Goal: Task Accomplishment & Management: Use online tool/utility

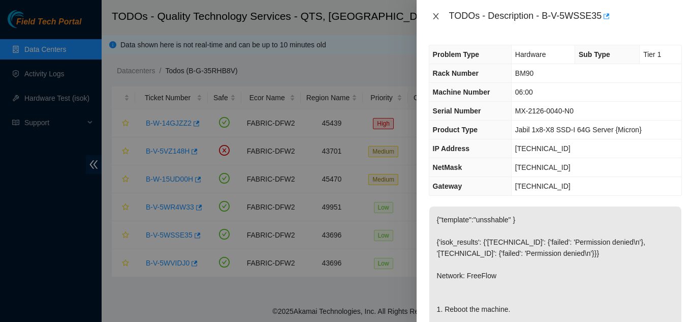
click at [437, 18] on icon "close" at bounding box center [436, 16] width 8 height 8
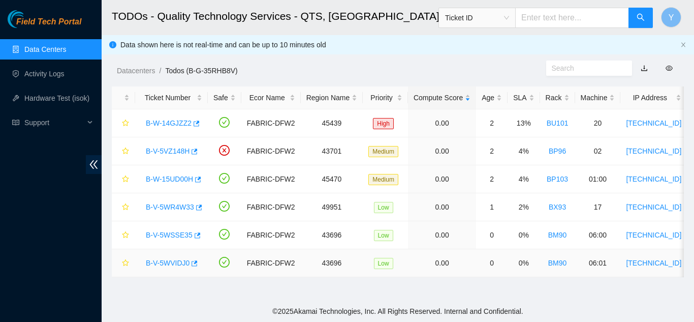
click at [169, 261] on link "B-V-5WVIDJ0" at bounding box center [168, 263] width 44 height 8
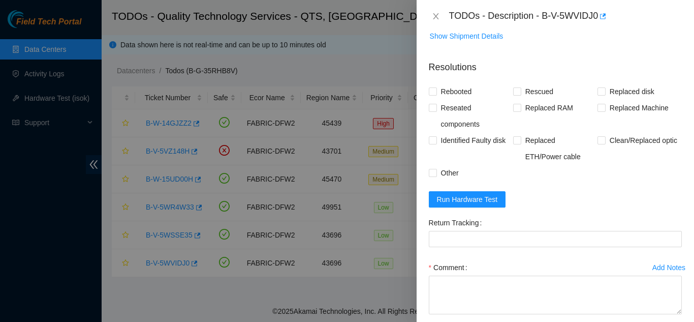
scroll to position [477, 0]
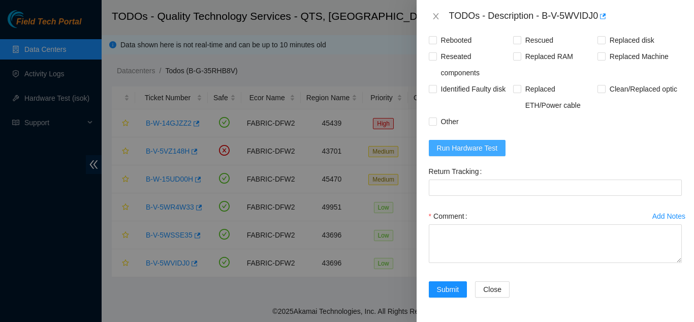
click at [469, 153] on span "Run Hardware Test" at bounding box center [467, 147] width 61 height 11
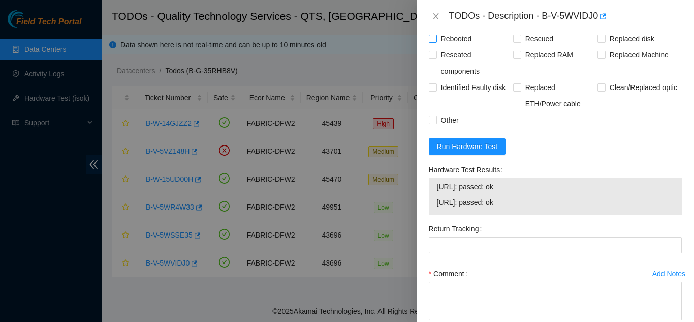
click at [435, 42] on input "Rebooted" at bounding box center [432, 38] width 7 height 7
checkbox input "true"
click at [513, 42] on input "Rescued" at bounding box center [516, 38] width 7 height 7
checkbox input "true"
click at [435, 123] on input "Other" at bounding box center [432, 119] width 7 height 7
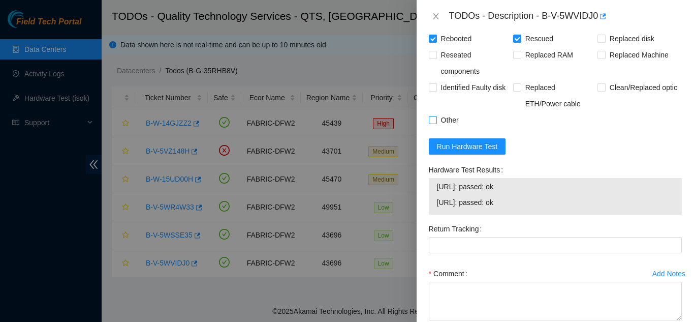
checkbox input "true"
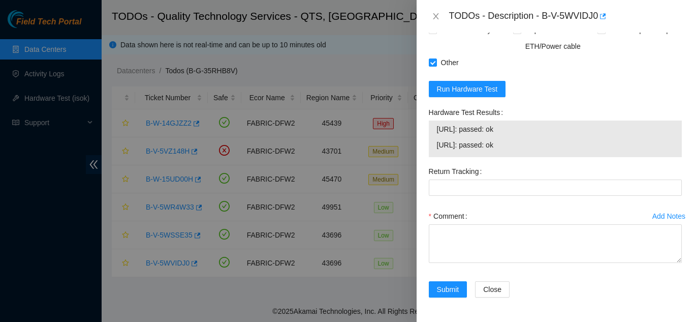
scroll to position [557, 0]
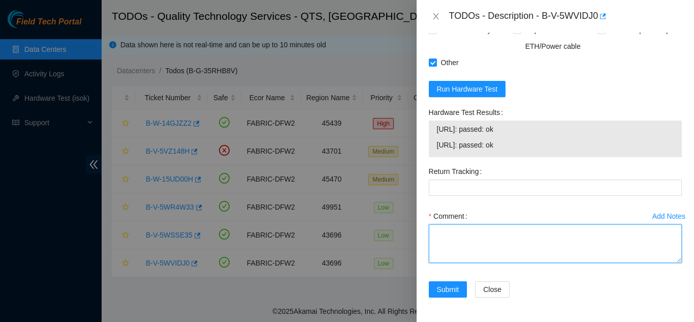
click at [464, 243] on textarea "Comment" at bounding box center [555, 243] width 253 height 39
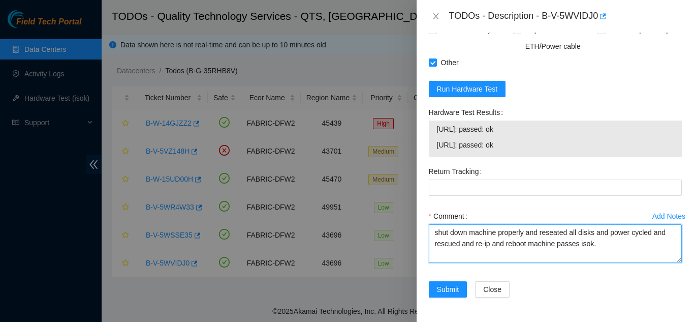
drag, startPoint x: 596, startPoint y: 245, endPoint x: 427, endPoint y: 237, distance: 168.9
click at [427, 237] on div "Add Notes Comment shut down machine properly and reseated all disks and power c…" at bounding box center [555, 244] width 261 height 73
type textarea "shut down machine properly and reseated all disks and power cycled and rescued …"
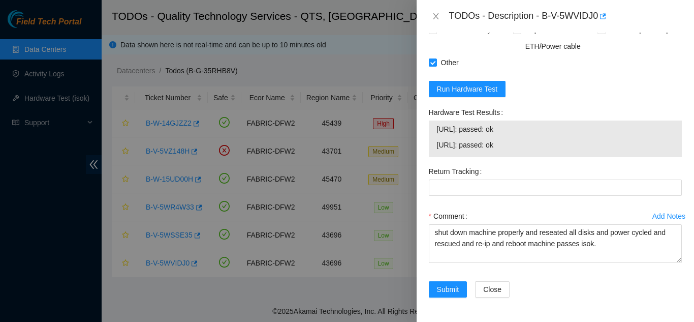
click at [481, 210] on div "Comment" at bounding box center [555, 216] width 253 height 16
click at [448, 290] on span "Submit" at bounding box center [448, 289] width 22 height 11
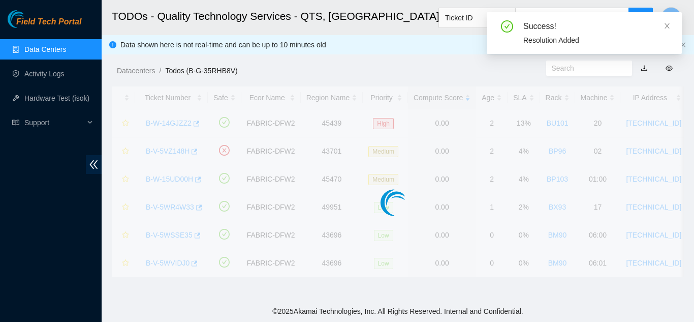
scroll to position [312, 0]
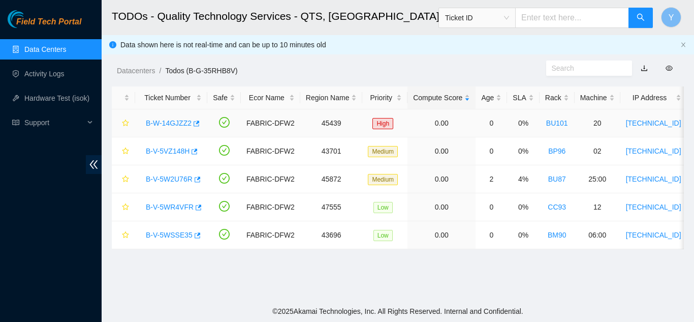
click at [176, 124] on link "B-W-14GJZZ2" at bounding box center [169, 123] width 46 height 8
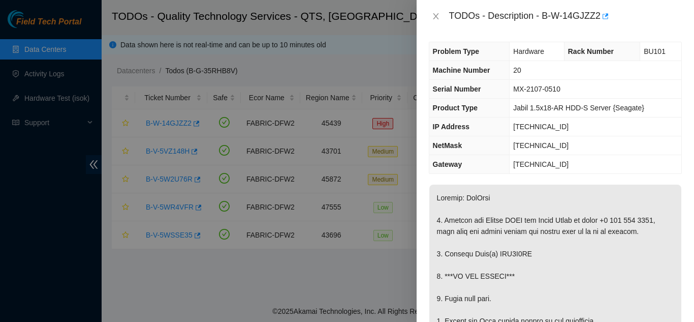
scroll to position [0, 0]
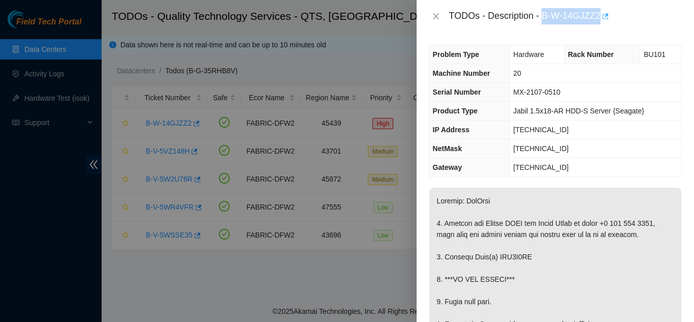
drag, startPoint x: 543, startPoint y: 16, endPoint x: 601, endPoint y: 20, distance: 58.1
click at [601, 20] on div "TODOs - Description - B-W-14GJZZ2" at bounding box center [565, 16] width 233 height 16
copy div "B-W-14GJZZ2"
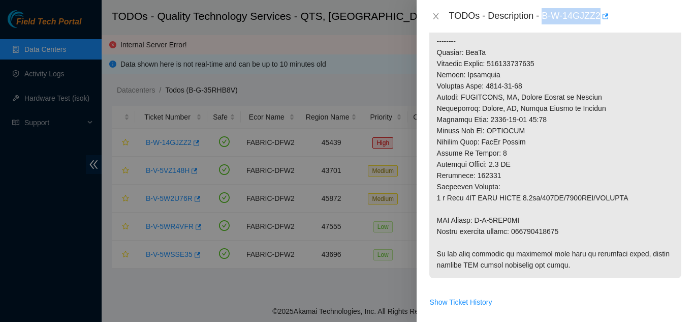
scroll to position [407, 0]
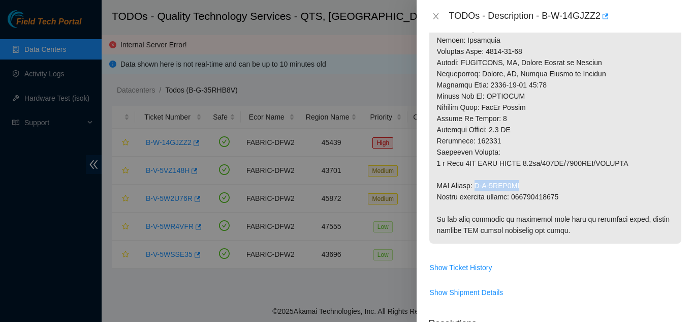
drag, startPoint x: 479, startPoint y: 197, endPoint x: 523, endPoint y: 197, distance: 44.2
click at [523, 197] on p at bounding box center [555, 12] width 252 height 462
copy p "B-V-5VZE0QA"
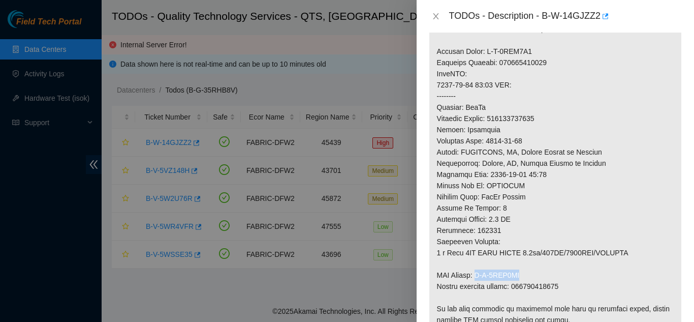
scroll to position [305, 0]
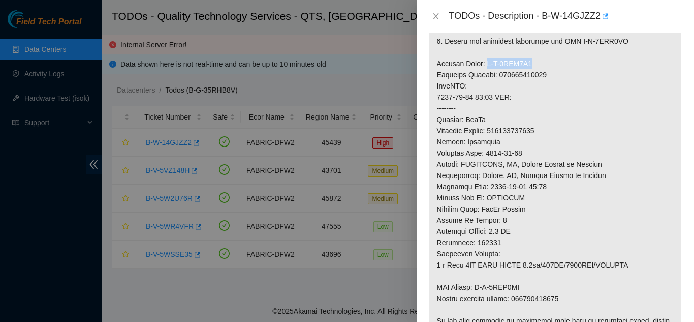
drag, startPoint x: 483, startPoint y: 74, endPoint x: 529, endPoint y: 69, distance: 46.5
click at [529, 69] on p at bounding box center [555, 114] width 252 height 462
copy p "B-V-5VZE0Q1"
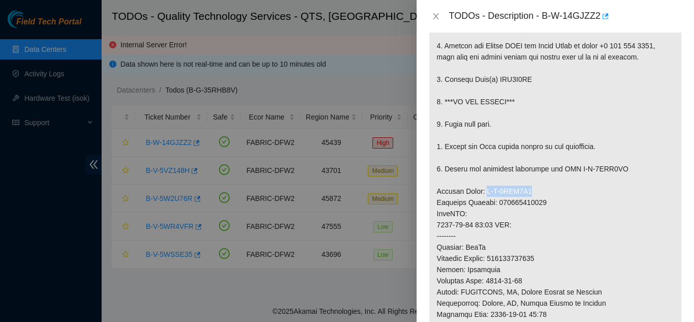
scroll to position [152, 0]
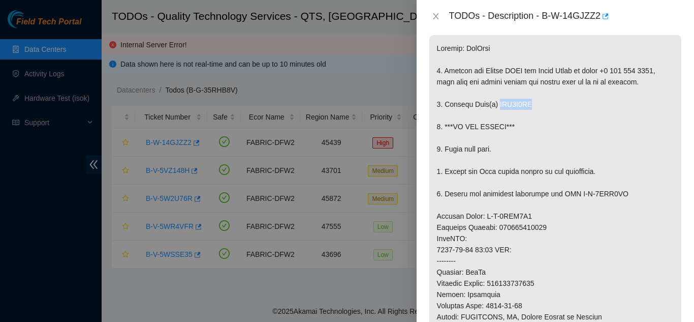
drag, startPoint x: 500, startPoint y: 115, endPoint x: 530, endPoint y: 115, distance: 30.0
click at [530, 115] on p at bounding box center [555, 266] width 252 height 462
copy p "WJG0G7XA"
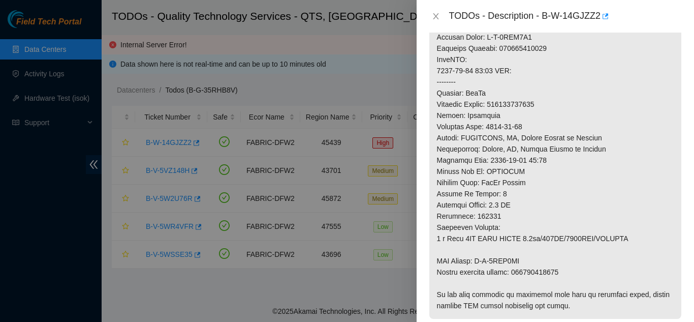
scroll to position [356, 0]
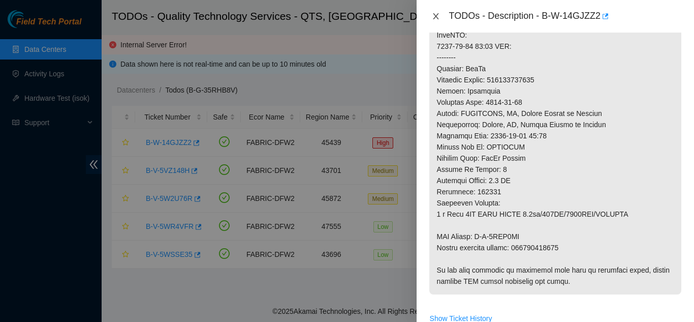
click at [432, 14] on icon "close" at bounding box center [436, 16] width 8 height 8
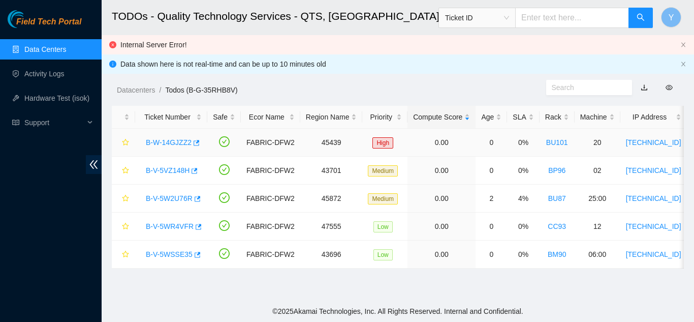
scroll to position [349, 0]
click at [685, 46] on icon "close" at bounding box center [684, 44] width 4 height 5
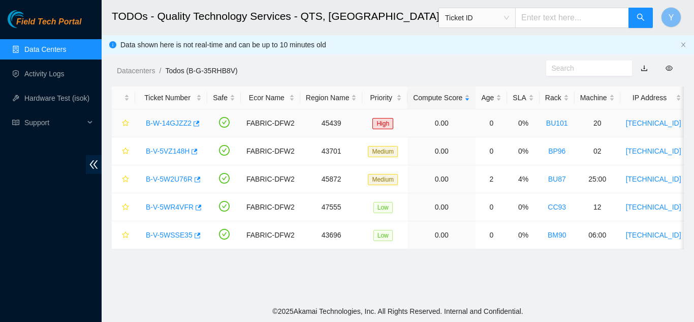
click at [167, 121] on link "B-W-14GJZZ2" at bounding box center [169, 123] width 46 height 8
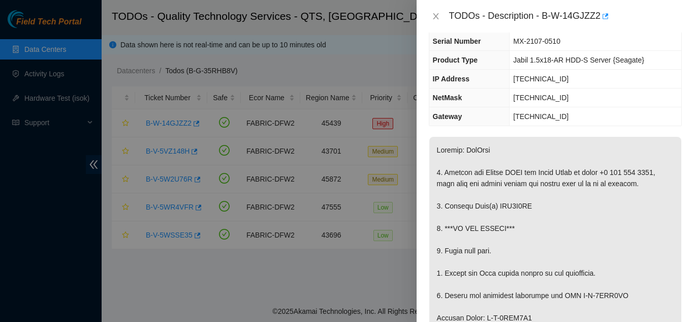
scroll to position [0, 0]
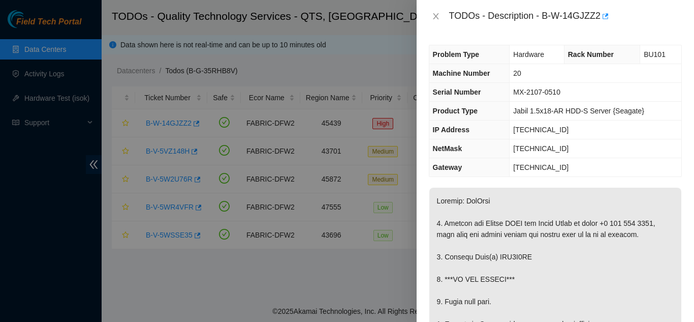
click at [421, 104] on div "Problem Type Hardware Rack Number BU101 Machine Number 20 Serial Number MX-2107…" at bounding box center [555, 177] width 277 height 289
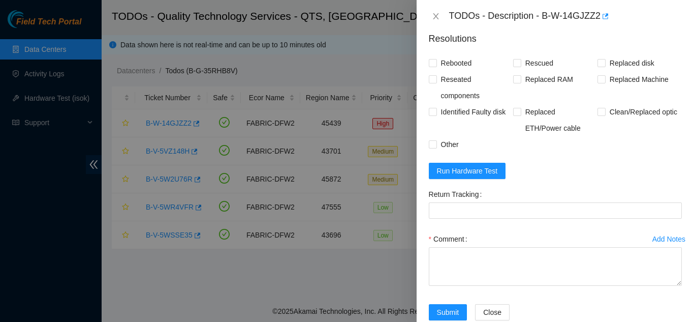
scroll to position [692, 0]
click at [467, 176] on span "Run Hardware Test" at bounding box center [467, 170] width 61 height 11
click at [458, 176] on span "Run Hardware Test" at bounding box center [467, 170] width 61 height 11
click at [435, 16] on icon "close" at bounding box center [436, 16] width 8 height 8
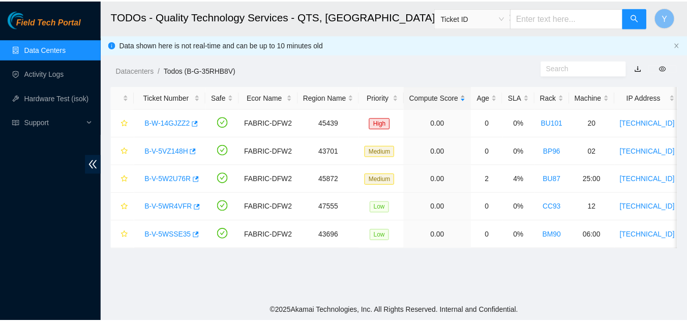
scroll to position [267, 0]
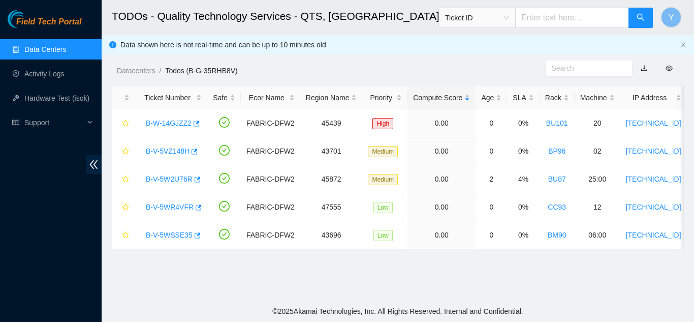
click at [66, 50] on link "Data Centers" at bounding box center [45, 49] width 42 height 8
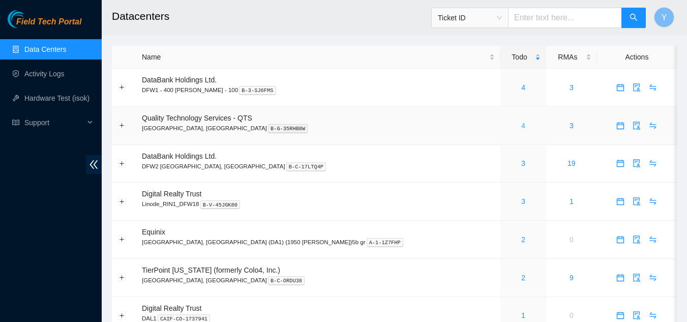
click at [521, 125] on link "4" at bounding box center [523, 125] width 4 height 8
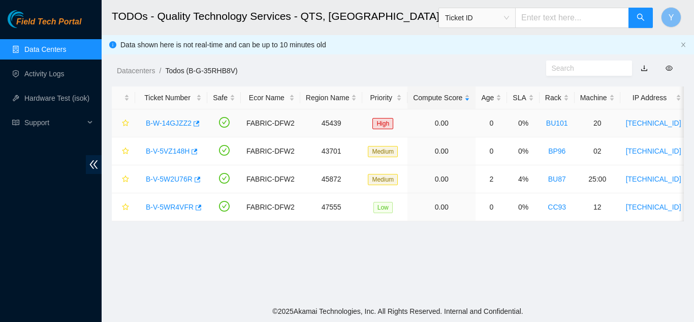
click at [162, 122] on link "B-W-14GJZZ2" at bounding box center [169, 123] width 46 height 8
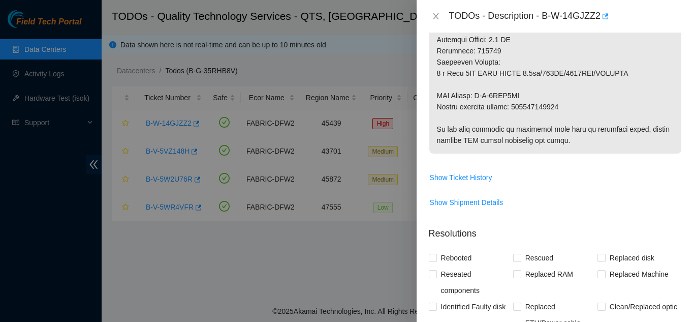
scroll to position [610, 0]
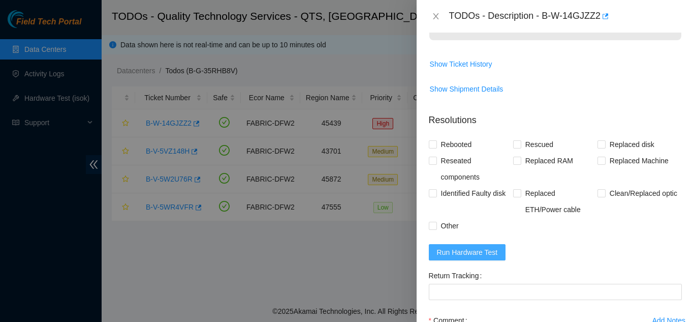
click at [481, 258] on span "Run Hardware Test" at bounding box center [467, 251] width 61 height 11
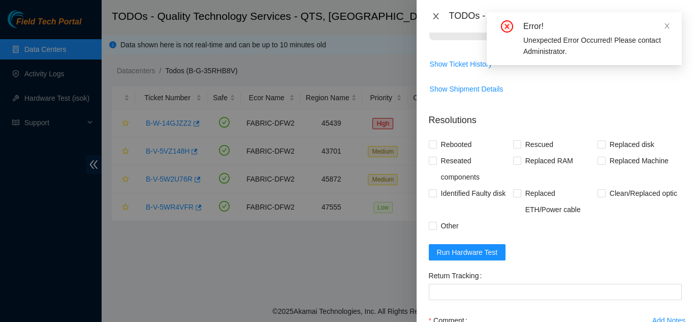
click at [438, 16] on icon "close" at bounding box center [436, 16] width 8 height 8
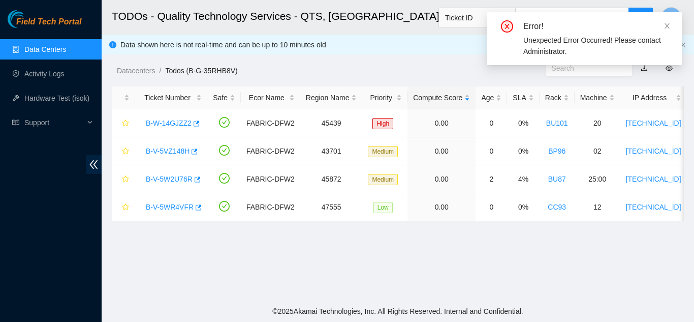
scroll to position [349, 0]
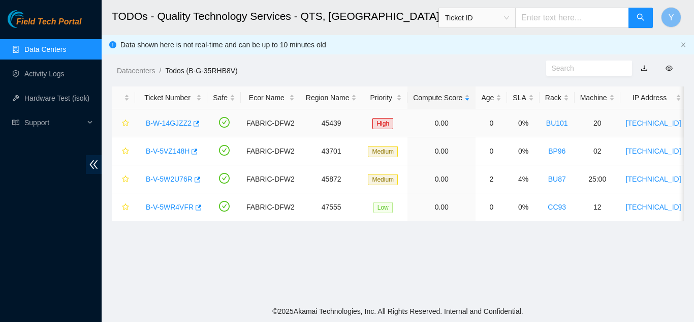
click at [170, 121] on link "B-W-14GJZZ2" at bounding box center [169, 123] width 46 height 8
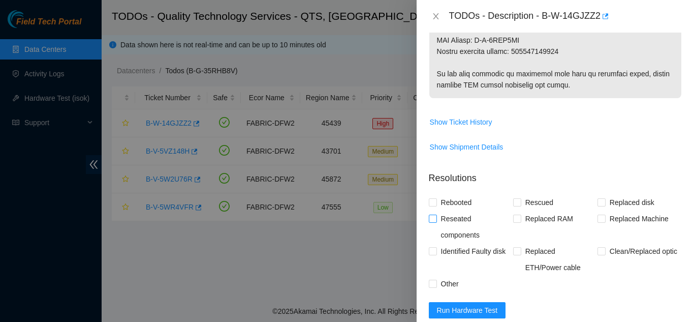
scroll to position [661, 0]
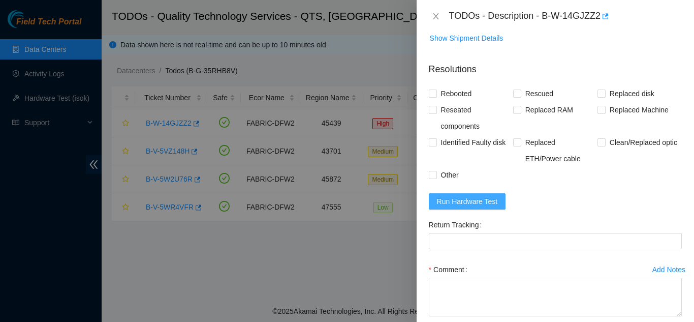
click at [468, 207] on span "Run Hardware Test" at bounding box center [467, 201] width 61 height 11
click at [465, 207] on span "Run Hardware Test" at bounding box center [467, 201] width 61 height 11
click at [460, 207] on span "Run Hardware Test" at bounding box center [467, 201] width 61 height 11
click at [456, 207] on span "Run Hardware Test" at bounding box center [467, 201] width 61 height 11
click at [475, 207] on span "Run Hardware Test" at bounding box center [467, 201] width 61 height 11
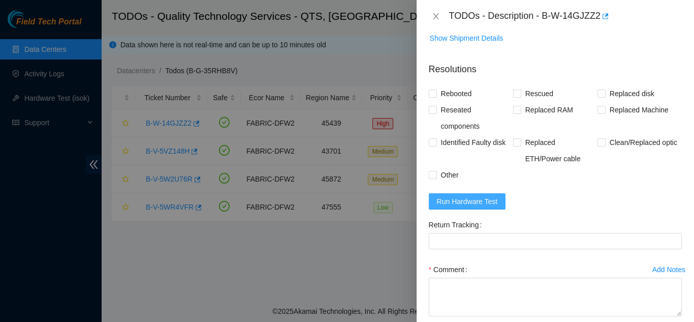
click at [471, 207] on span "Run Hardware Test" at bounding box center [467, 201] width 61 height 11
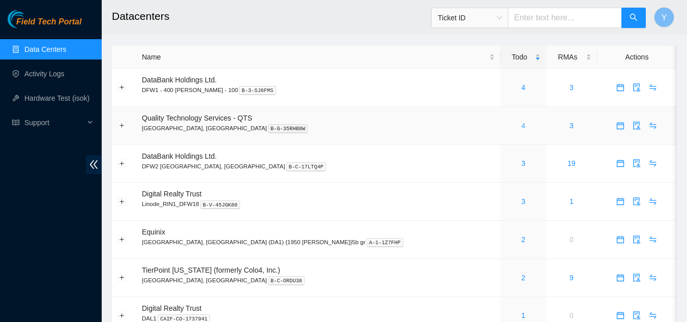
click at [521, 129] on link "4" at bounding box center [523, 125] width 4 height 8
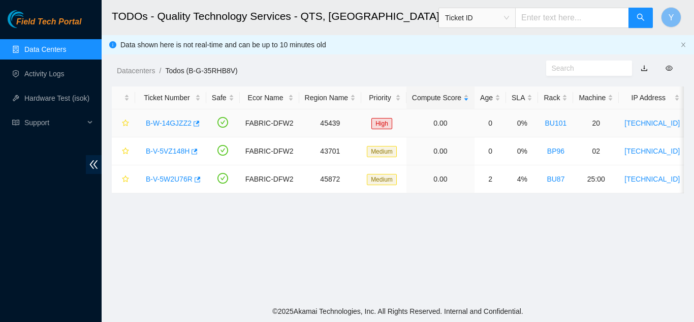
click at [177, 122] on link "B-W-14GJZZ2" at bounding box center [169, 123] width 46 height 8
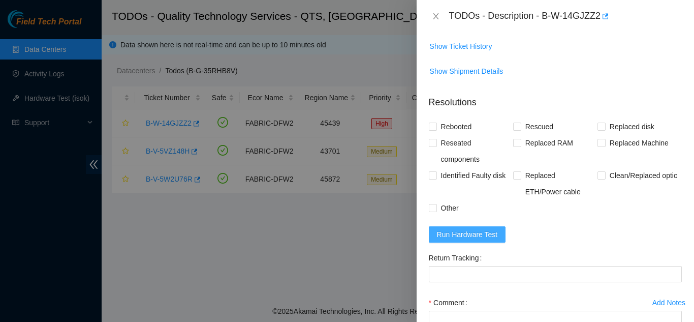
scroll to position [661, 0]
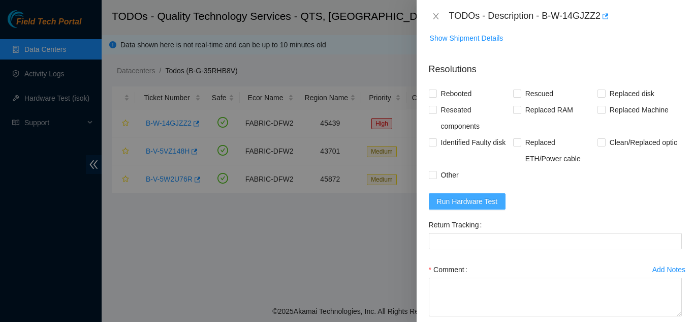
click at [484, 207] on span "Run Hardware Test" at bounding box center [467, 201] width 61 height 11
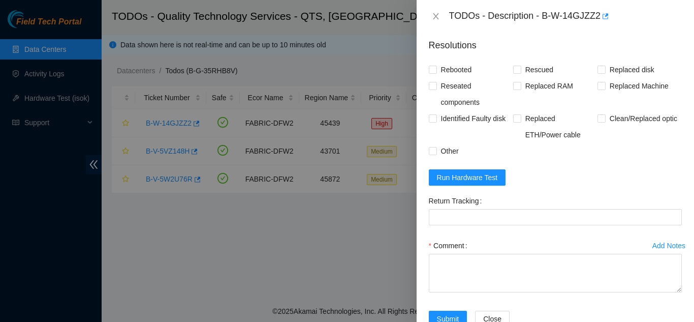
scroll to position [712, 0]
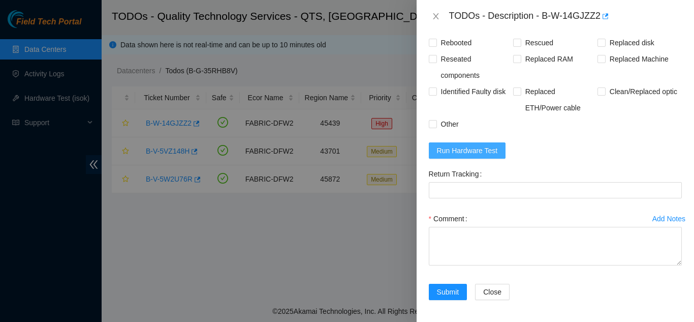
click at [469, 156] on span "Run Hardware Test" at bounding box center [467, 150] width 61 height 11
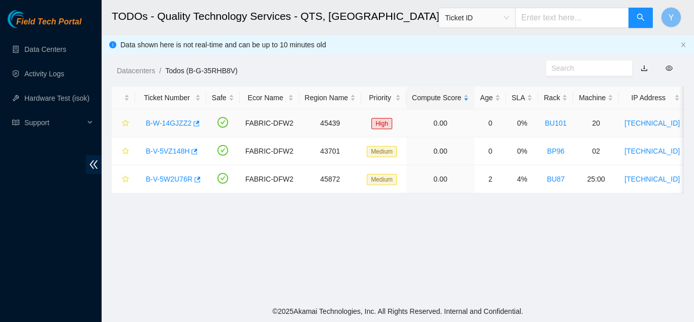
click at [168, 125] on link "B-W-14GJZZ2" at bounding box center [169, 123] width 46 height 8
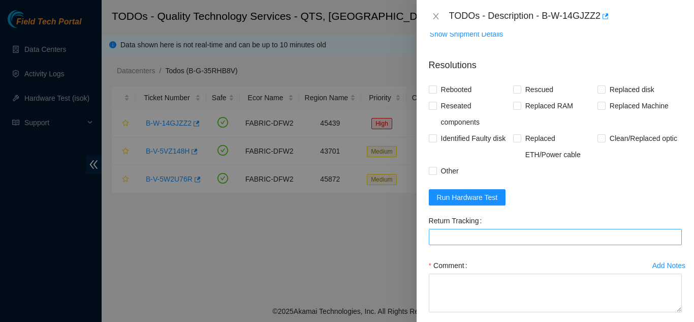
scroll to position [712, 0]
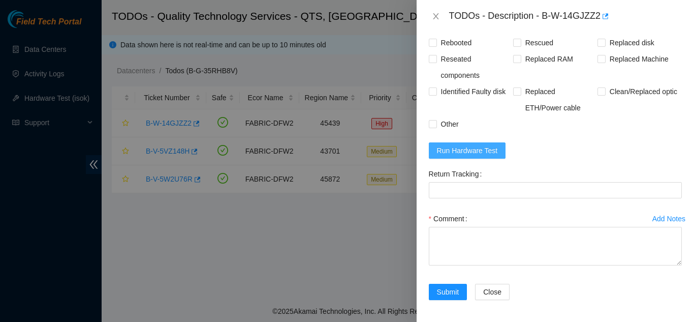
click at [463, 156] on span "Run Hardware Test" at bounding box center [467, 150] width 61 height 11
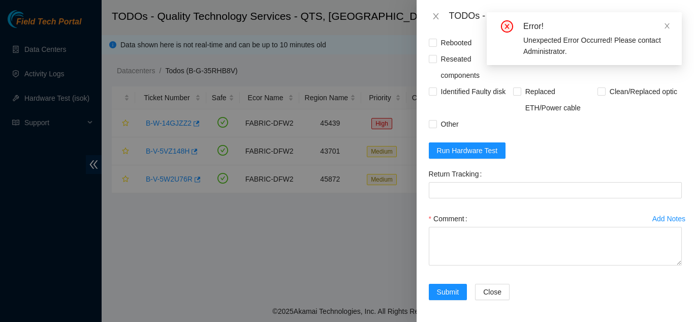
click at [507, 180] on div "Return Tracking" at bounding box center [555, 174] width 253 height 16
click at [541, 170] on form "Resolutions Rebooted Rescued Replaced disk Reseated components Replaced RAM Rep…" at bounding box center [555, 158] width 253 height 308
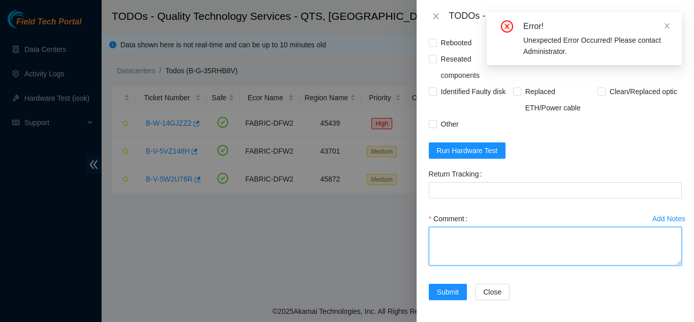
drag, startPoint x: 509, startPoint y: 258, endPoint x: 518, endPoint y: 264, distance: 11.4
click at [509, 258] on textarea "Comment" at bounding box center [555, 246] width 253 height 39
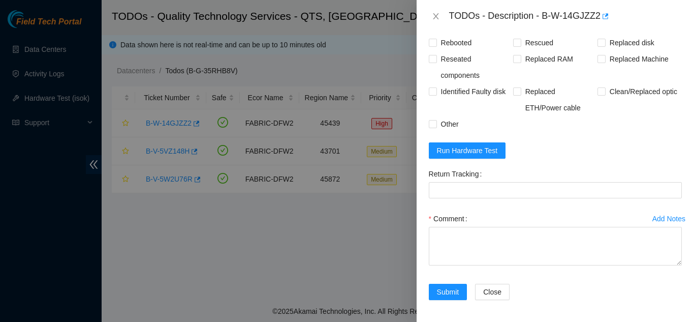
click at [552, 295] on form "Resolutions Rebooted Rescued Replaced disk Reseated components Replaced RAM Rep…" at bounding box center [555, 158] width 253 height 308
click at [437, 16] on icon "close" at bounding box center [436, 16] width 8 height 8
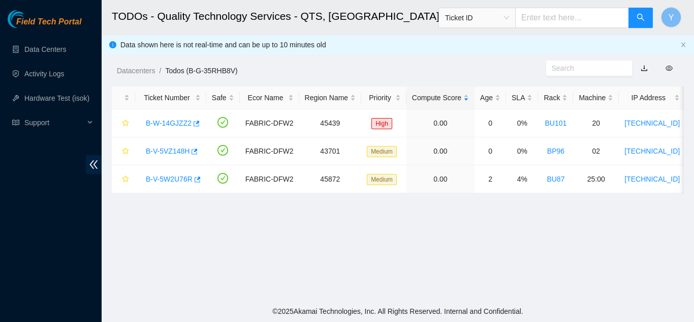
scroll to position [287, 0]
click at [163, 122] on link "B-W-14GJZZ2" at bounding box center [169, 123] width 46 height 8
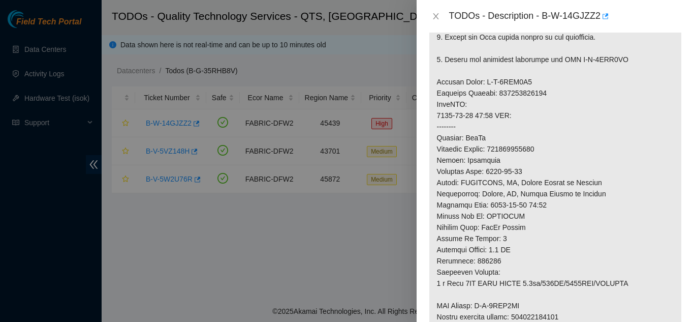
scroll to position [712, 0]
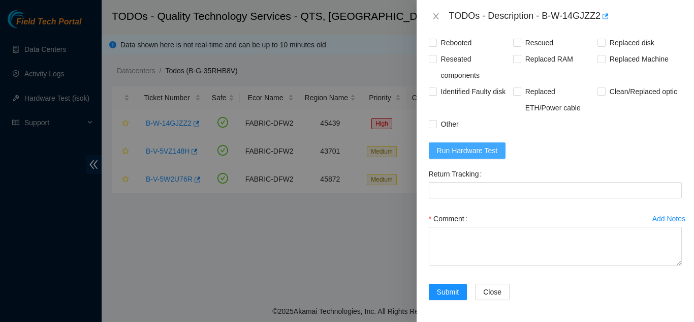
click at [468, 156] on span "Run Hardware Test" at bounding box center [467, 150] width 61 height 11
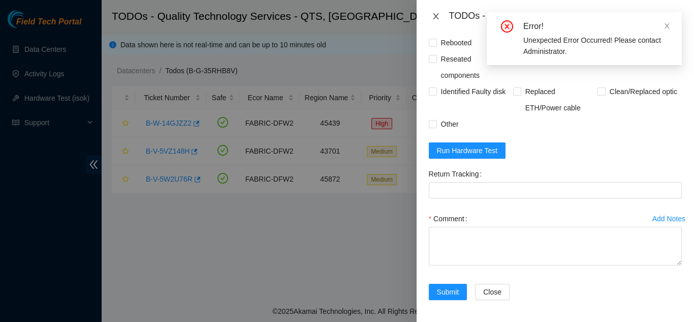
click at [436, 15] on icon "close" at bounding box center [436, 16] width 8 height 8
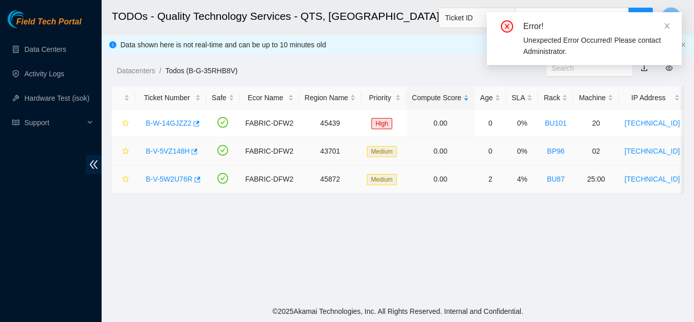
scroll to position [287, 0]
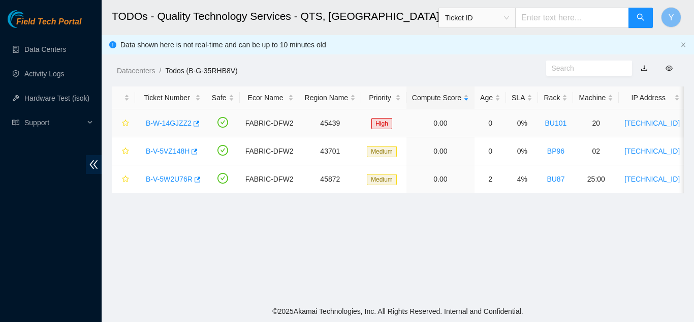
click at [166, 119] on link "B-W-14GJZZ2" at bounding box center [169, 123] width 46 height 8
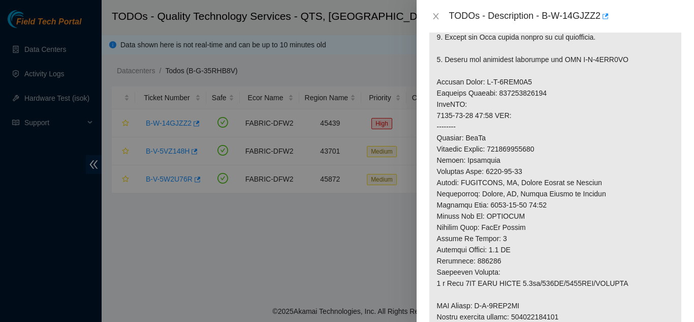
scroll to position [712, 0]
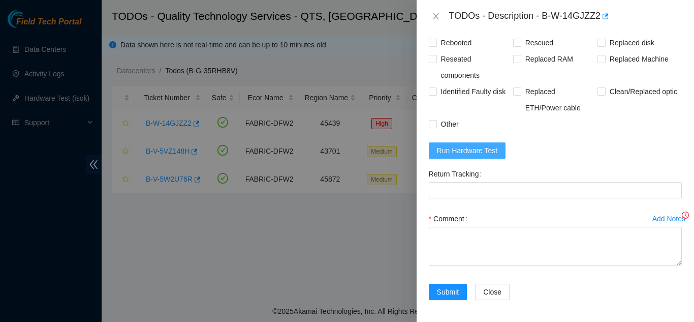
click at [458, 156] on span "Run Hardware Test" at bounding box center [467, 150] width 61 height 11
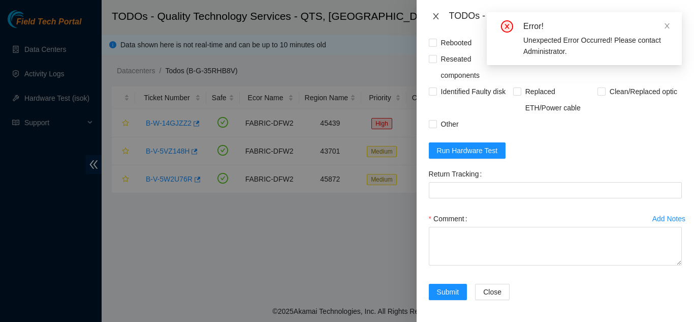
click at [435, 16] on icon "close" at bounding box center [436, 16] width 8 height 8
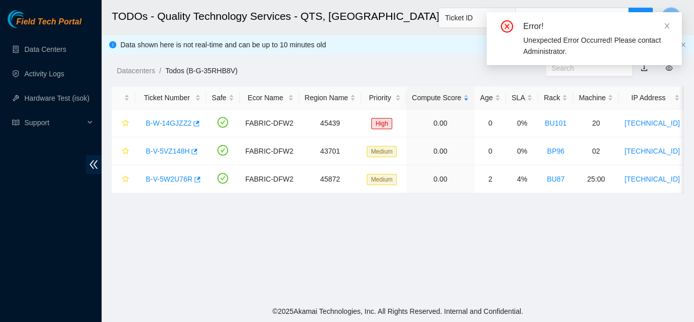
scroll to position [287, 0]
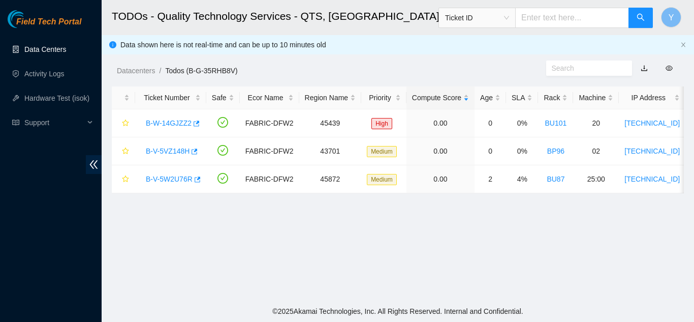
click at [38, 49] on link "Data Centers" at bounding box center [45, 49] width 42 height 8
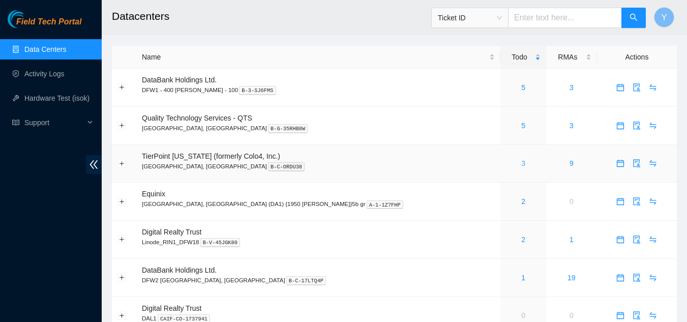
click at [521, 164] on link "3" at bounding box center [523, 163] width 4 height 8
